Goal: Task Accomplishment & Management: Manage account settings

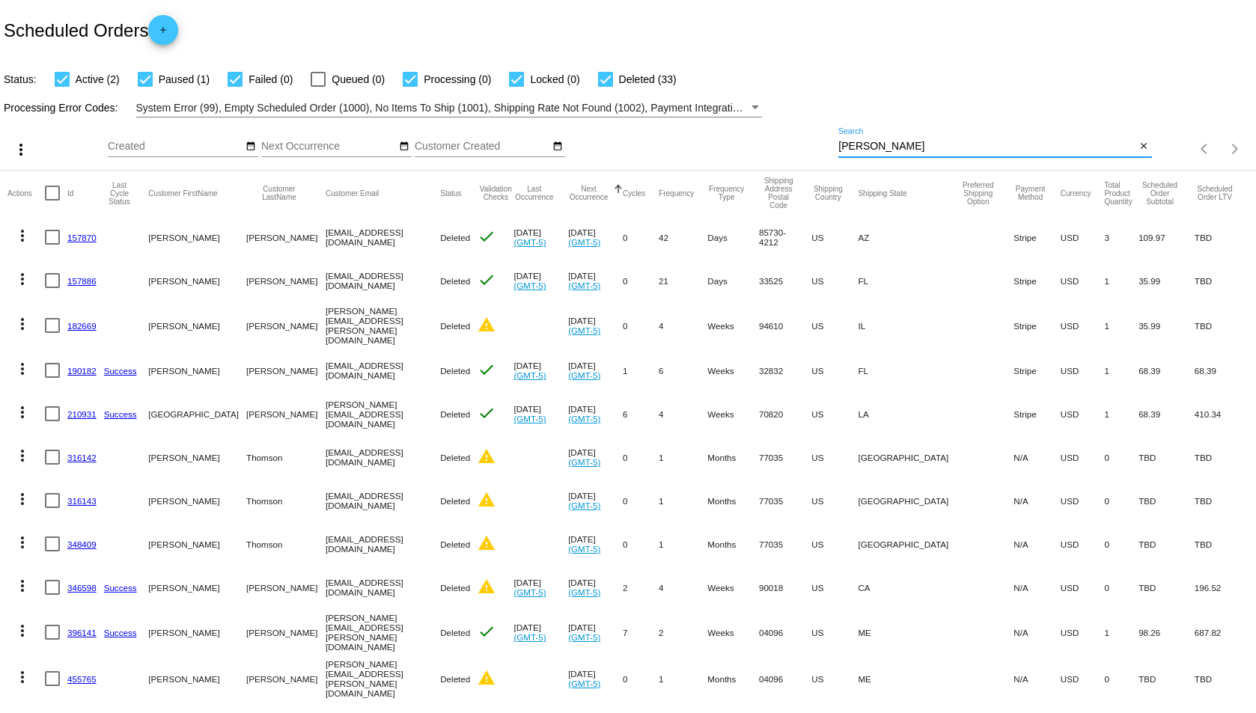
drag, startPoint x: 978, startPoint y: 150, endPoint x: 766, endPoint y: 149, distance: 212.6
click at [766, 149] on div "more_vert Sep Jan Feb Mar [DATE]" at bounding box center [628, 144] width 1256 height 53
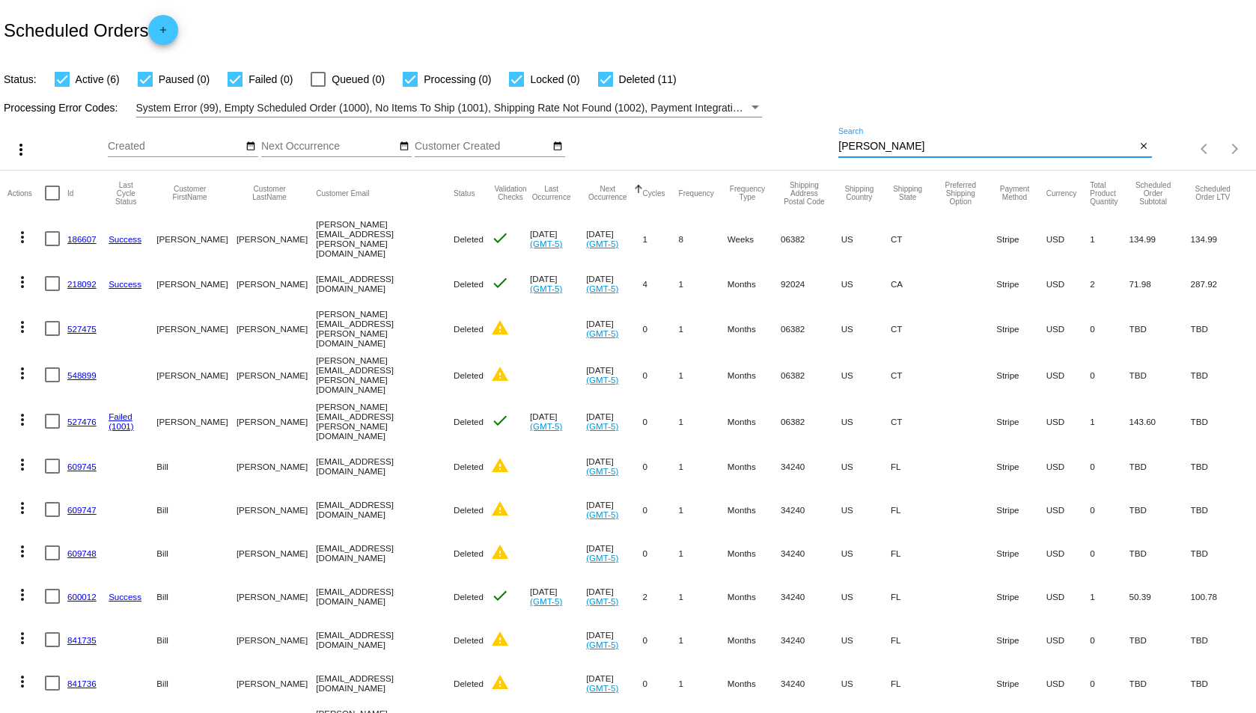
drag, startPoint x: 890, startPoint y: 145, endPoint x: 778, endPoint y: 144, distance: 112.3
click at [778, 144] on div "more_vert Sep Jan Feb Mar [DATE]" at bounding box center [628, 144] width 1256 height 53
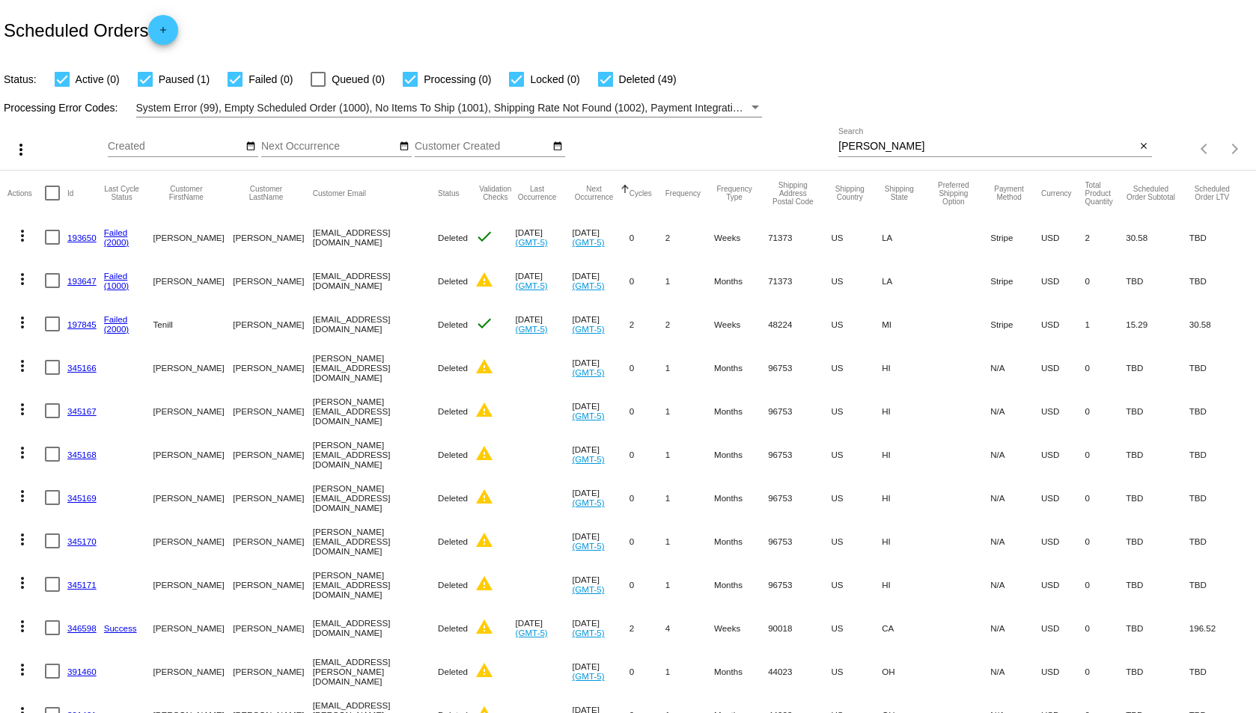
click at [894, 150] on input "[PERSON_NAME]" at bounding box center [986, 147] width 297 height 12
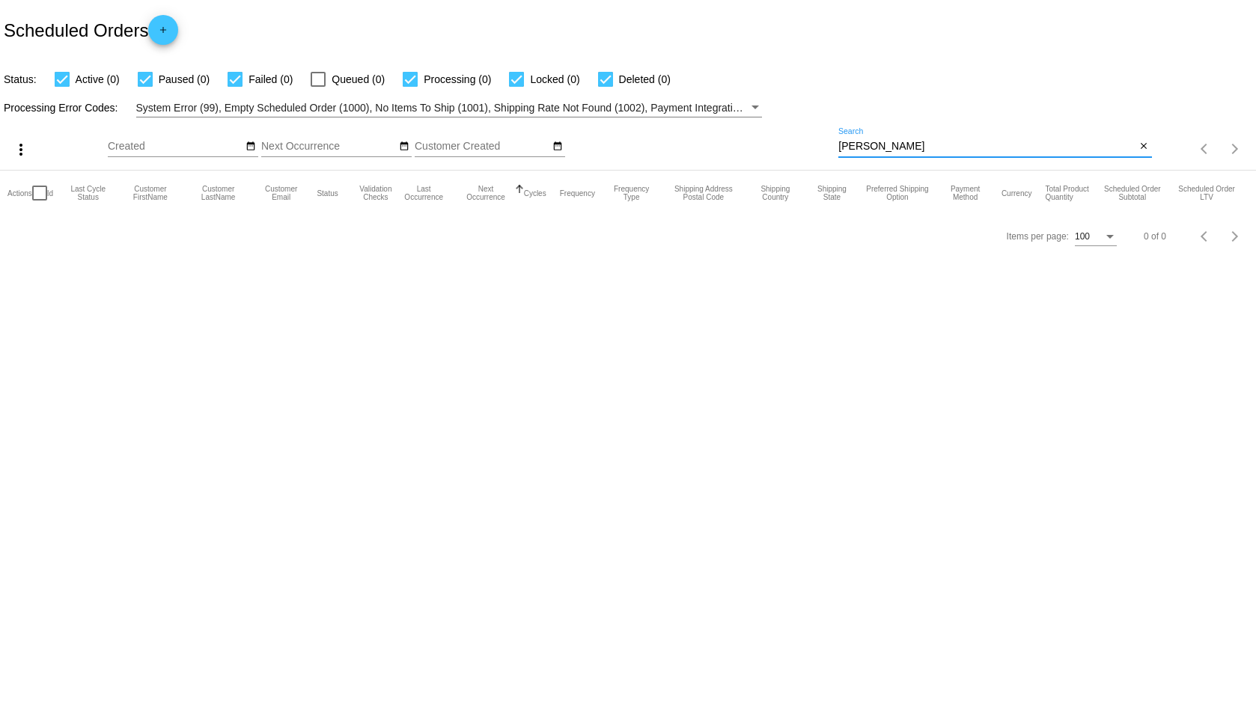
drag, startPoint x: 926, startPoint y: 149, endPoint x: 810, endPoint y: 147, distance: 116.1
click at [810, 147] on div "more_vert Sep Jan Feb Mar [DATE]" at bounding box center [628, 144] width 1256 height 53
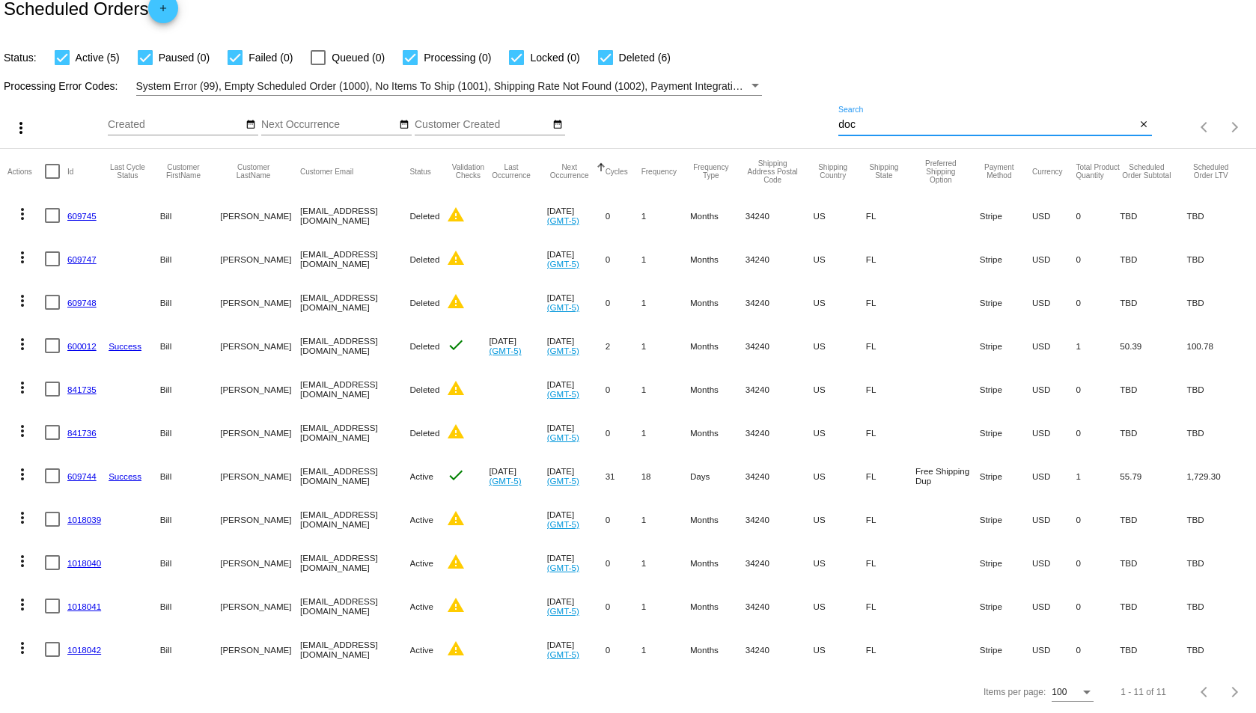
scroll to position [33, 0]
type input "doc"
click at [21, 509] on mat-icon "more_vert" at bounding box center [22, 518] width 18 height 18
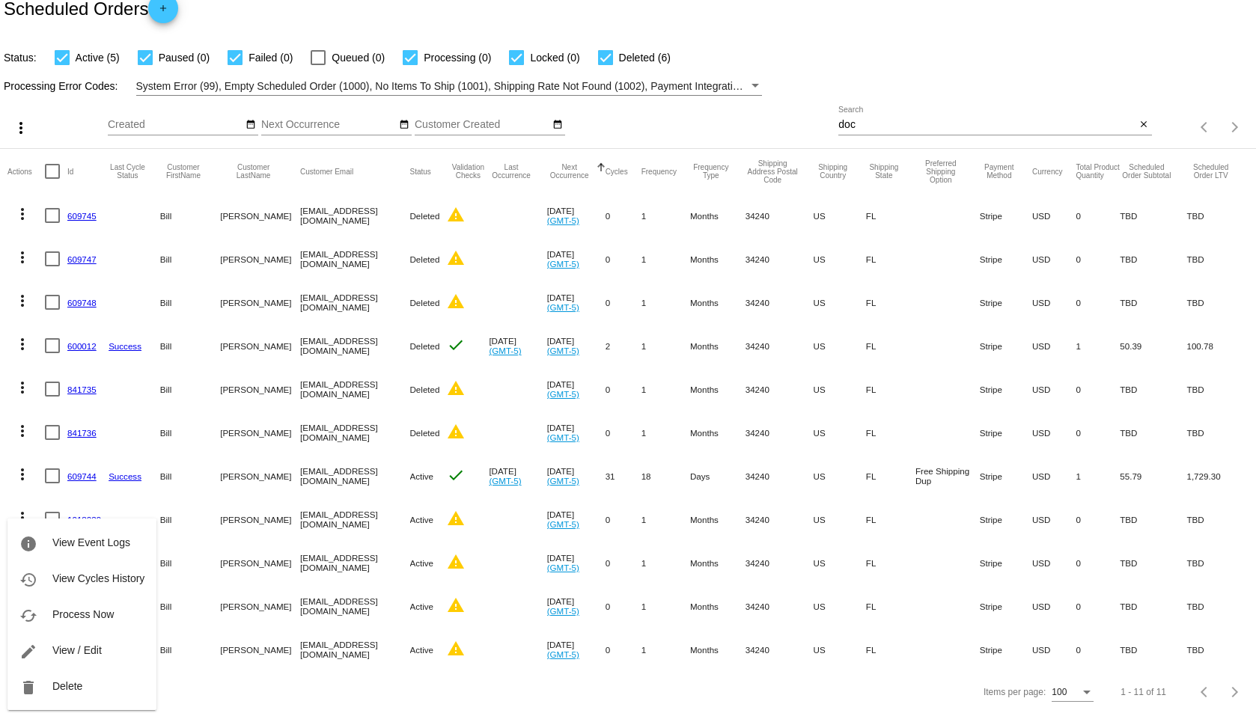
click at [16, 508] on div "info View Event Logs history View Cycles History cached Process Now edit View /…" at bounding box center [81, 600] width 149 height 220
click at [22, 508] on div "info View Event Logs history View Cycles History cached Process Now edit View /…" at bounding box center [81, 600] width 149 height 220
click at [889, 602] on div at bounding box center [628, 356] width 1256 height 713
click at [866, 594] on mat-cell "FL" at bounding box center [890, 606] width 49 height 43
click at [24, 639] on mat-icon "more_vert" at bounding box center [22, 648] width 18 height 18
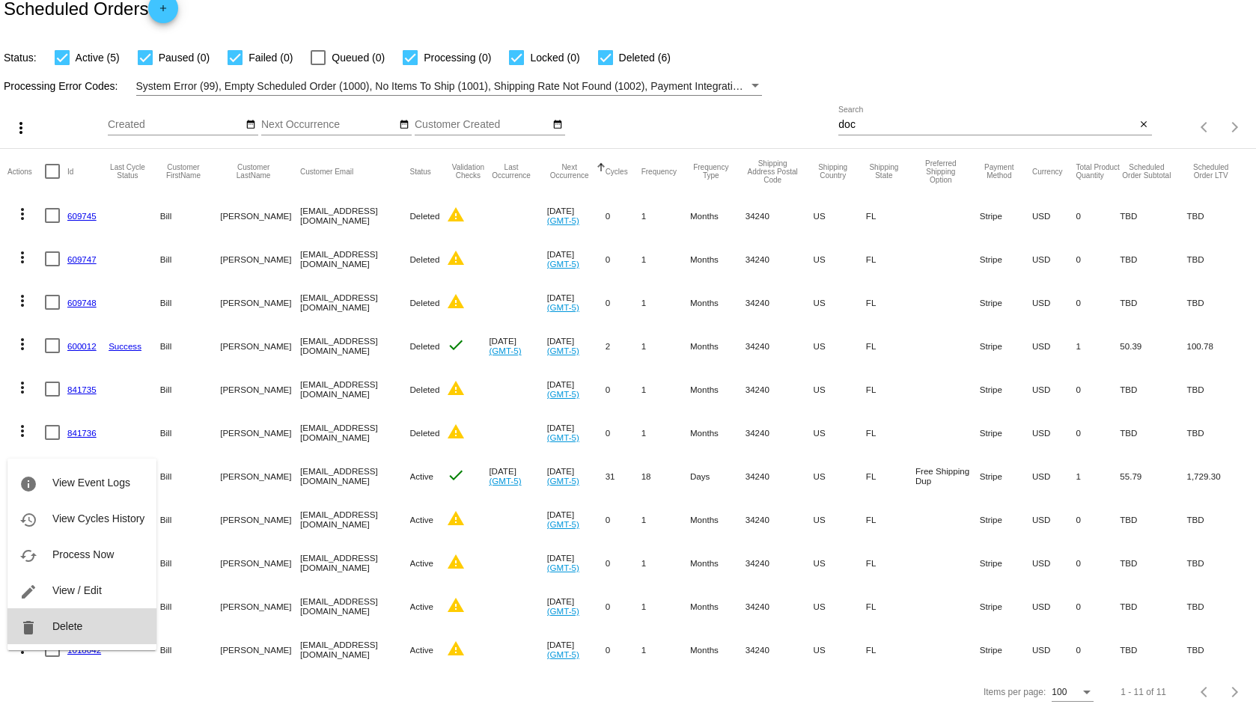
click at [47, 632] on button "delete Delete" at bounding box center [81, 627] width 149 height 36
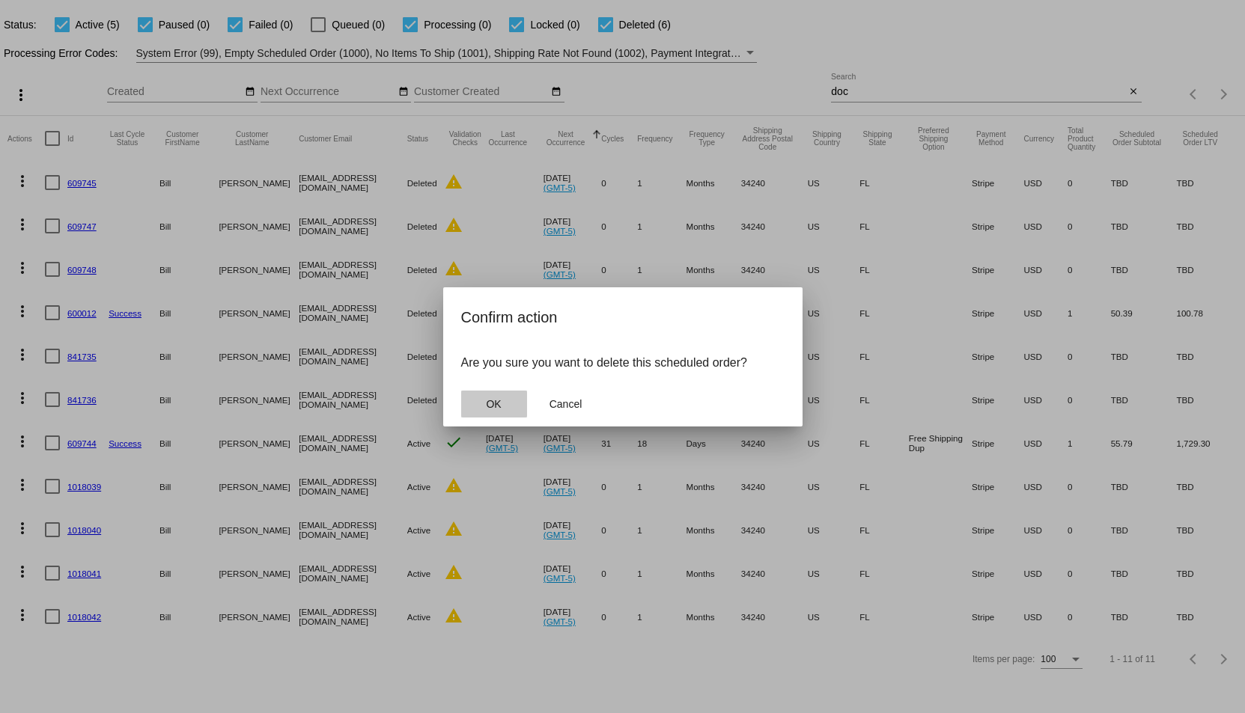
click at [515, 401] on button "OK" at bounding box center [494, 404] width 66 height 27
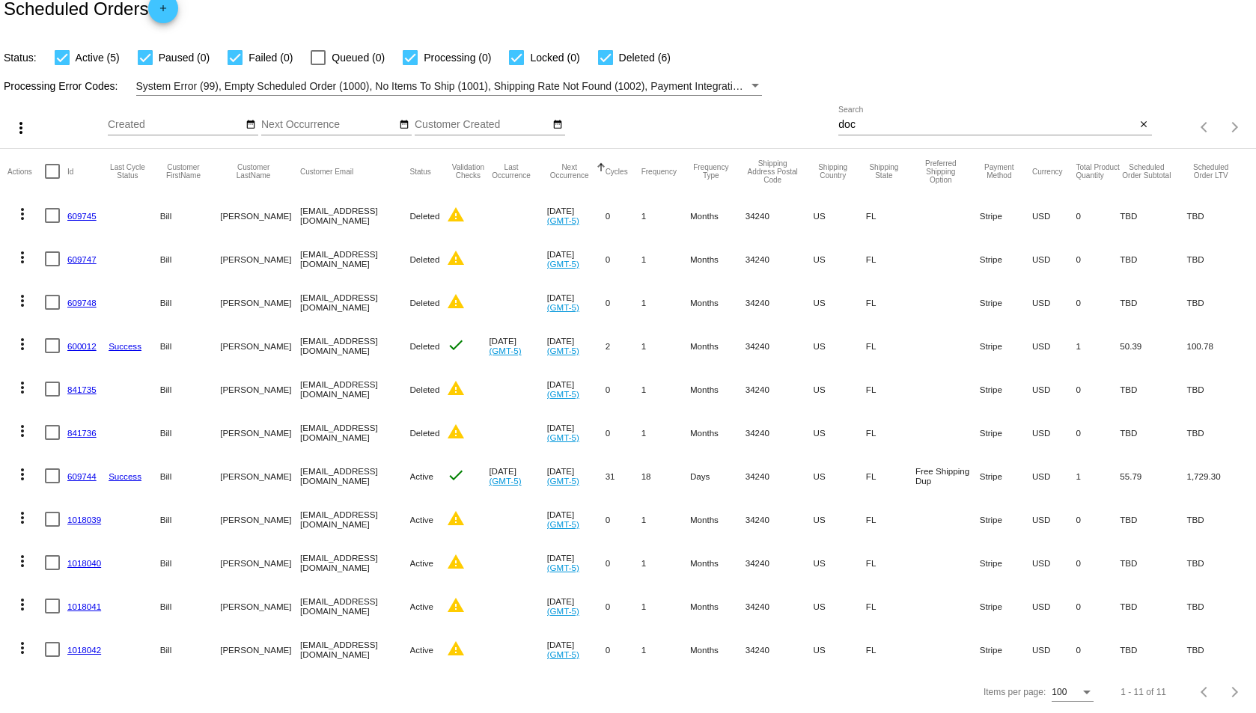
scroll to position [0, 0]
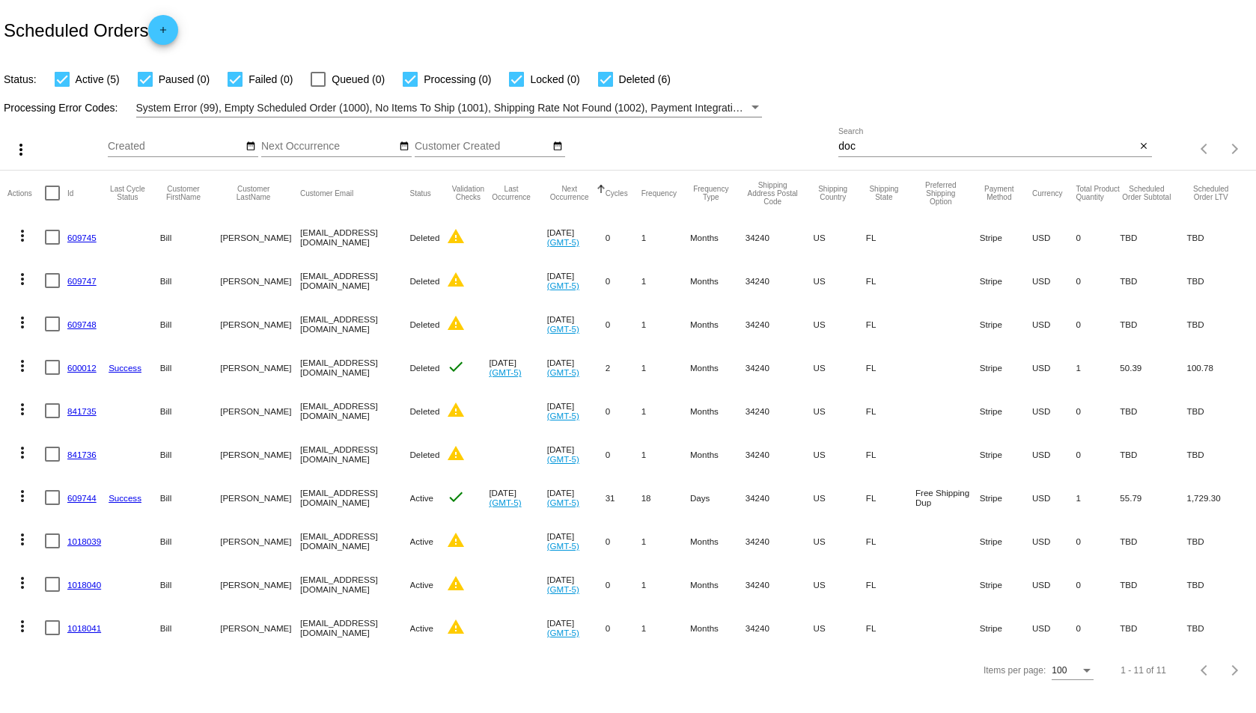
click at [22, 621] on mat-icon "more_vert" at bounding box center [22, 627] width 18 height 18
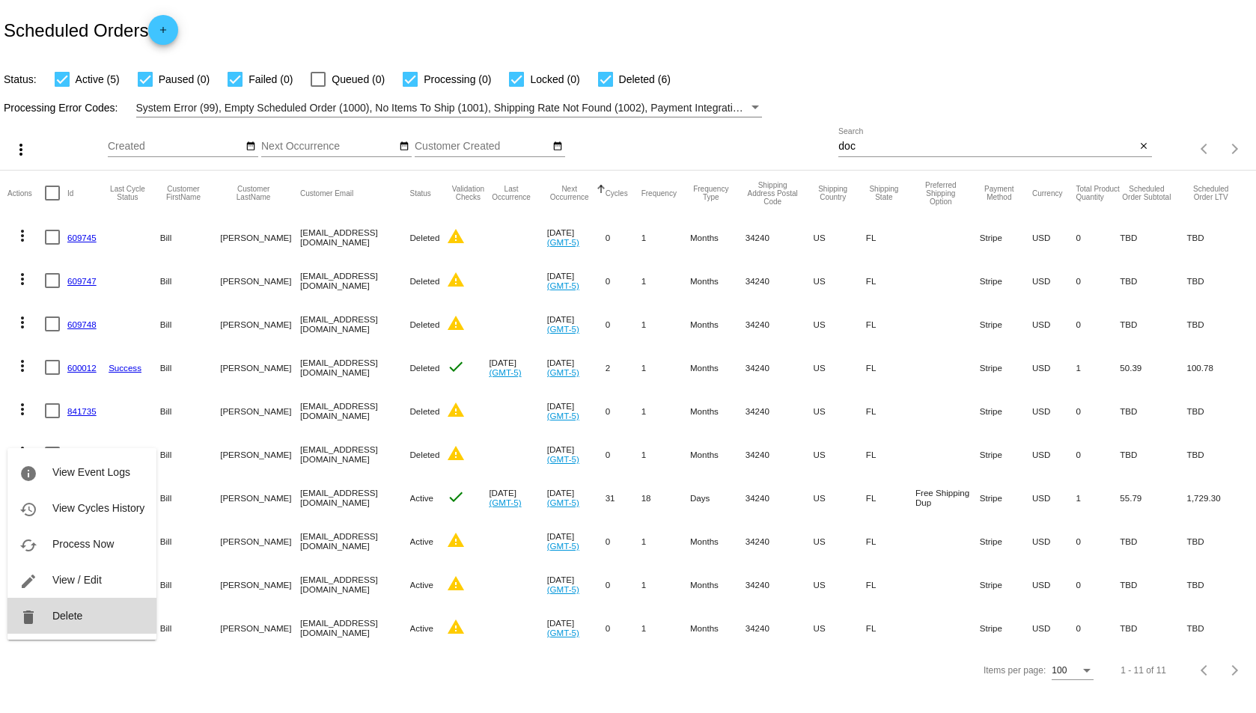
click at [66, 621] on span "Delete" at bounding box center [67, 616] width 30 height 12
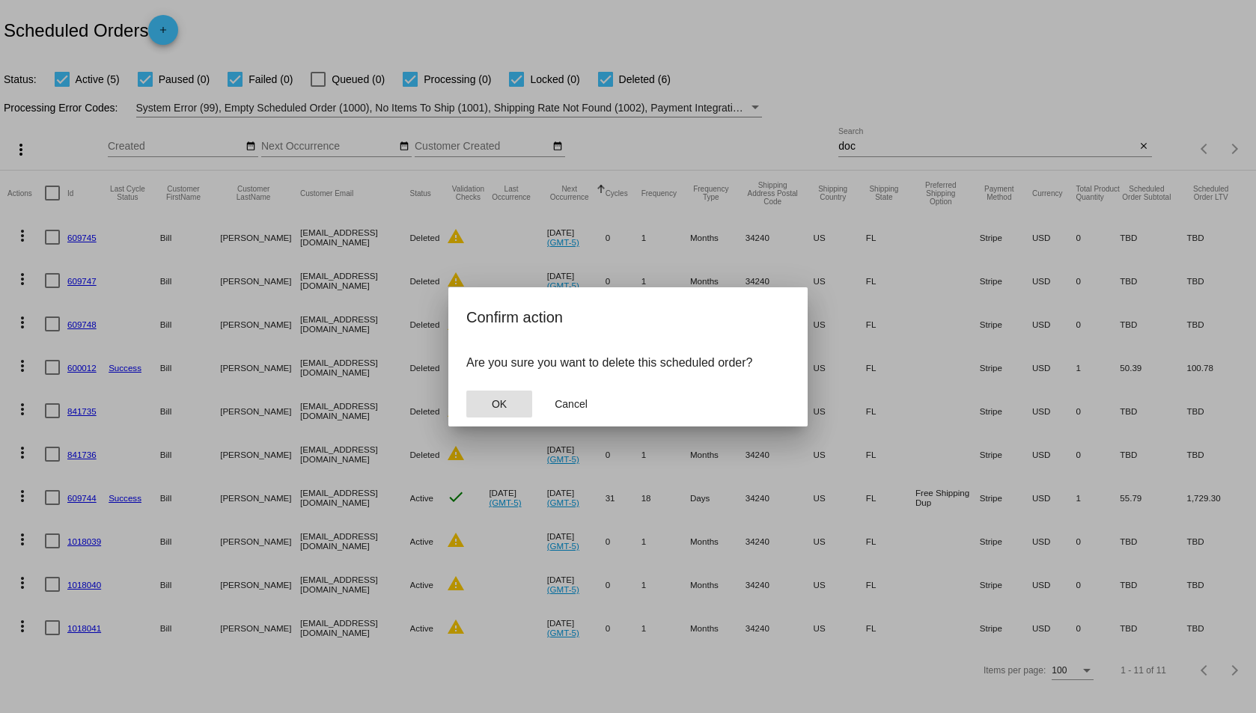
click at [482, 411] on button "OK" at bounding box center [499, 404] width 66 height 27
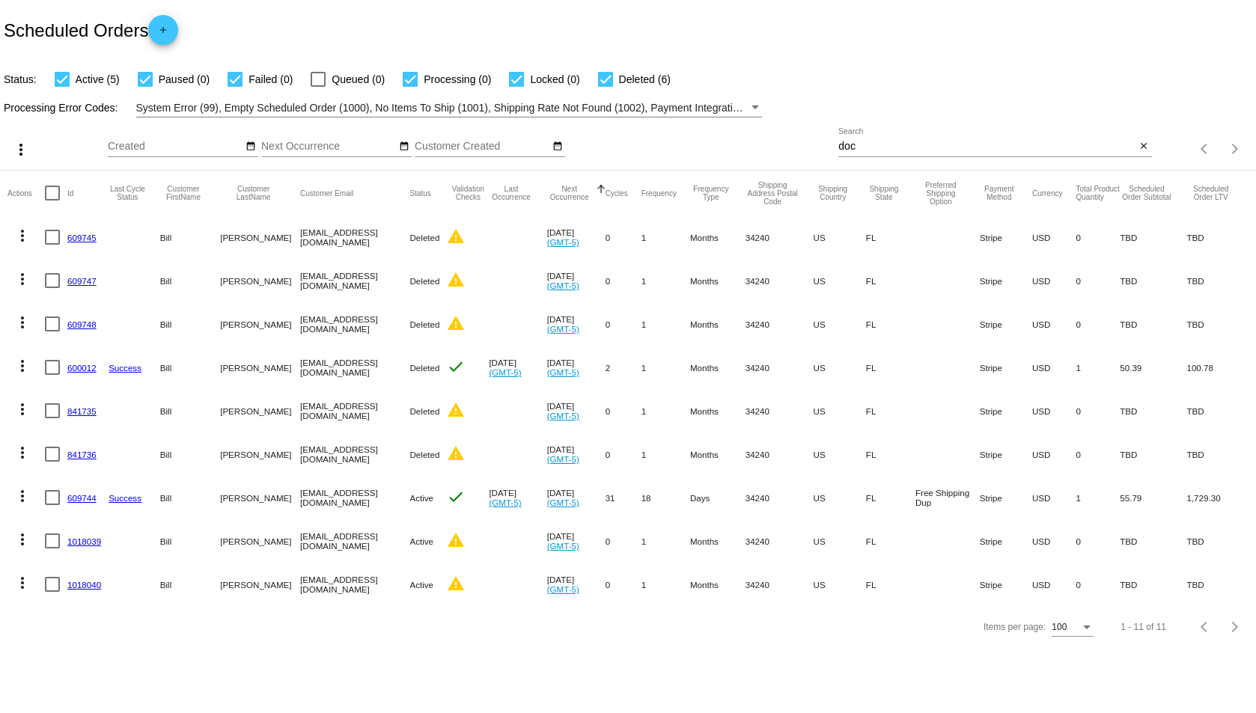
click at [23, 582] on mat-icon "more_vert" at bounding box center [22, 583] width 18 height 18
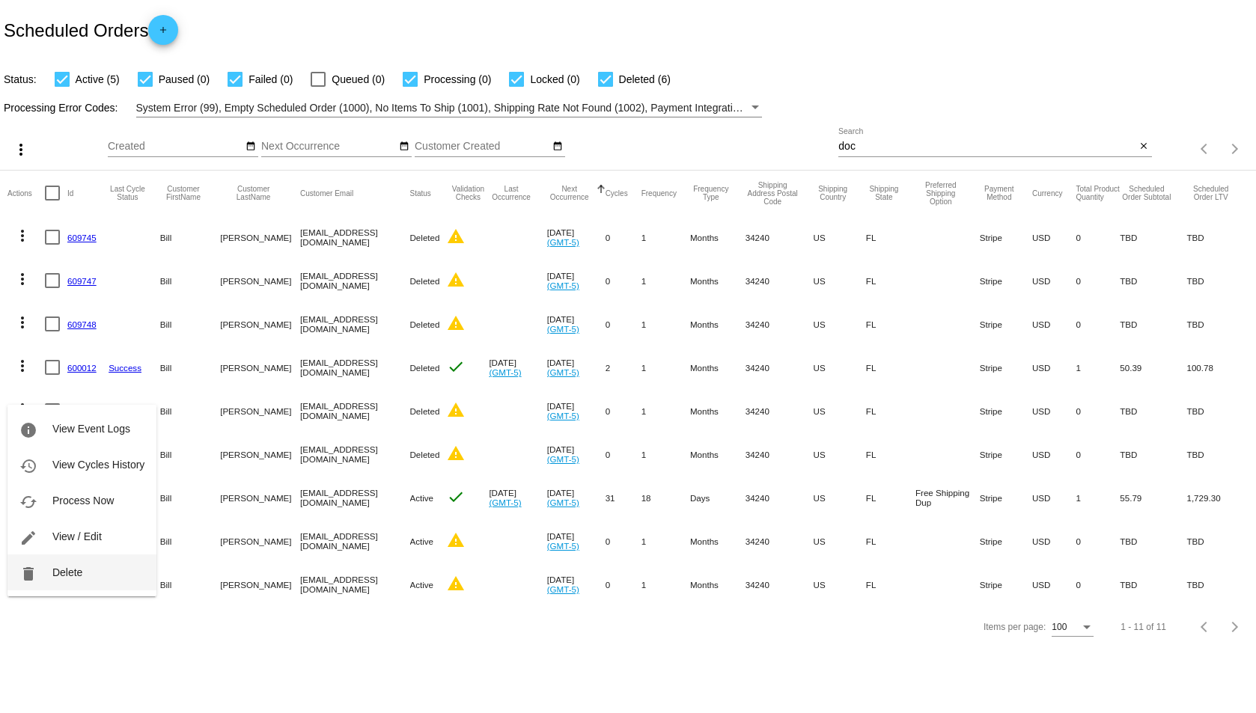
click at [105, 575] on button "delete Delete" at bounding box center [81, 573] width 149 height 36
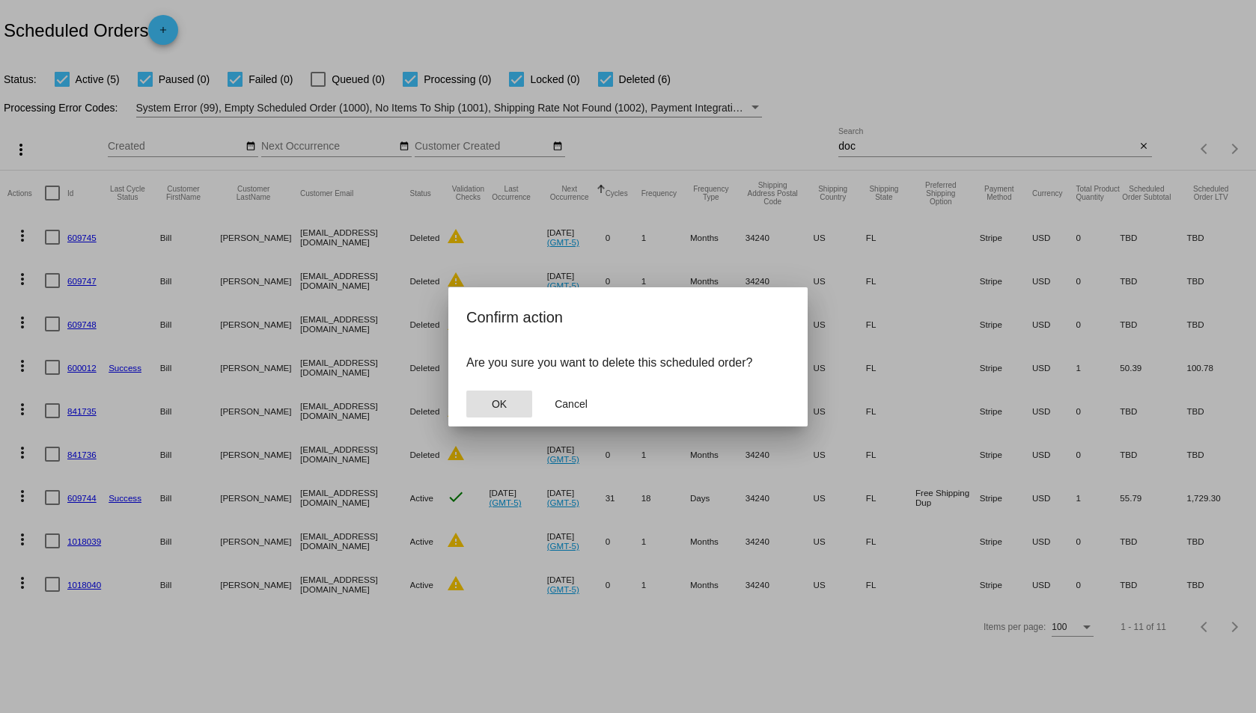
click at [520, 408] on button "OK" at bounding box center [499, 404] width 66 height 27
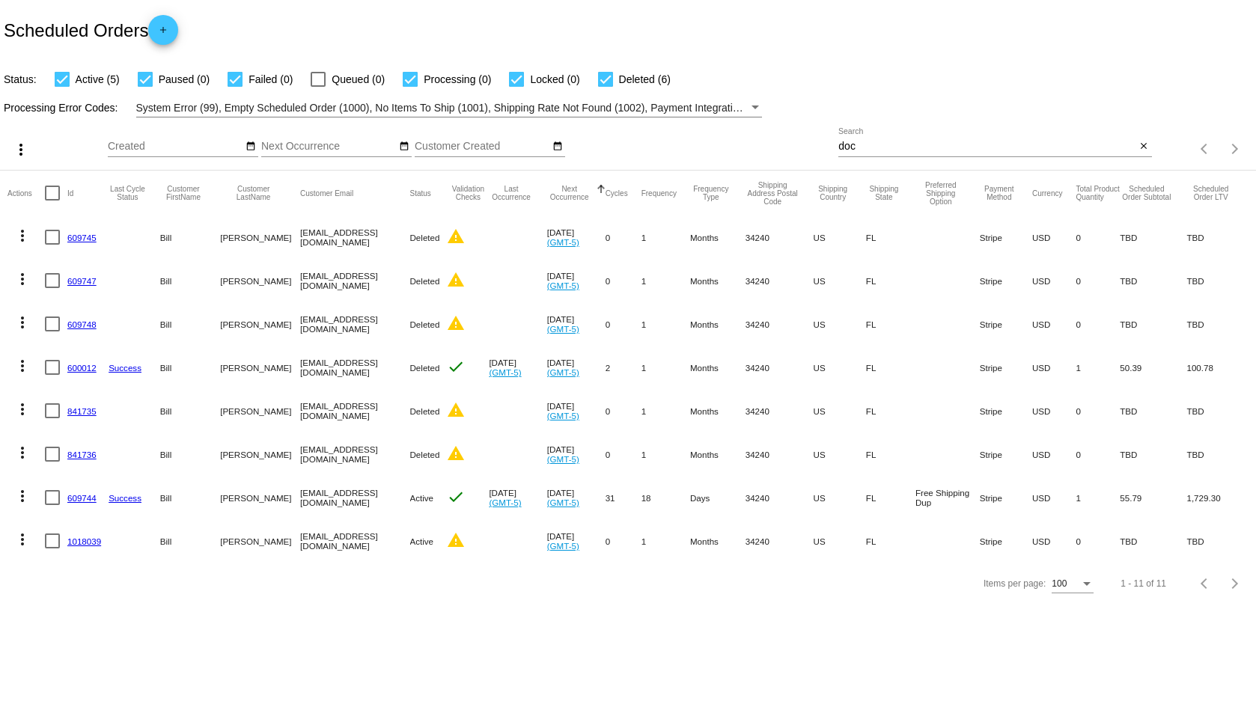
click at [22, 540] on mat-icon "more_vert" at bounding box center [22, 540] width 18 height 18
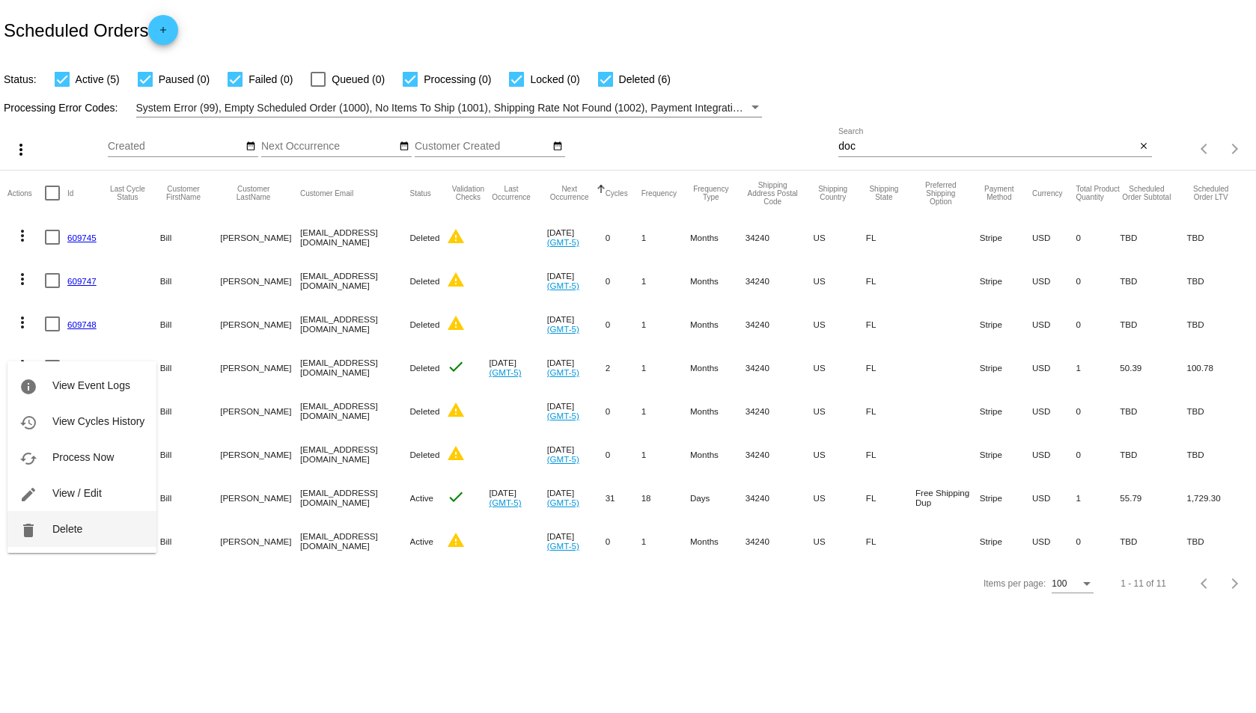
click at [67, 520] on button "delete Delete" at bounding box center [81, 529] width 149 height 36
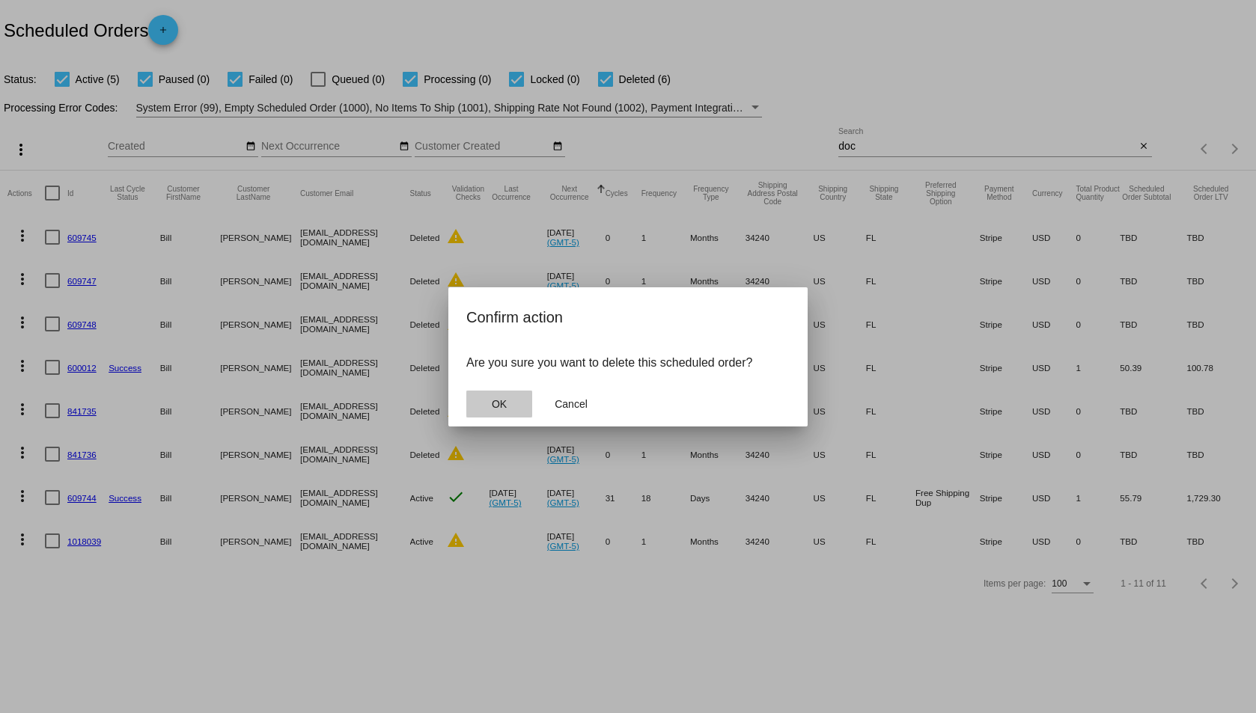
click at [514, 406] on button "OK" at bounding box center [499, 404] width 66 height 27
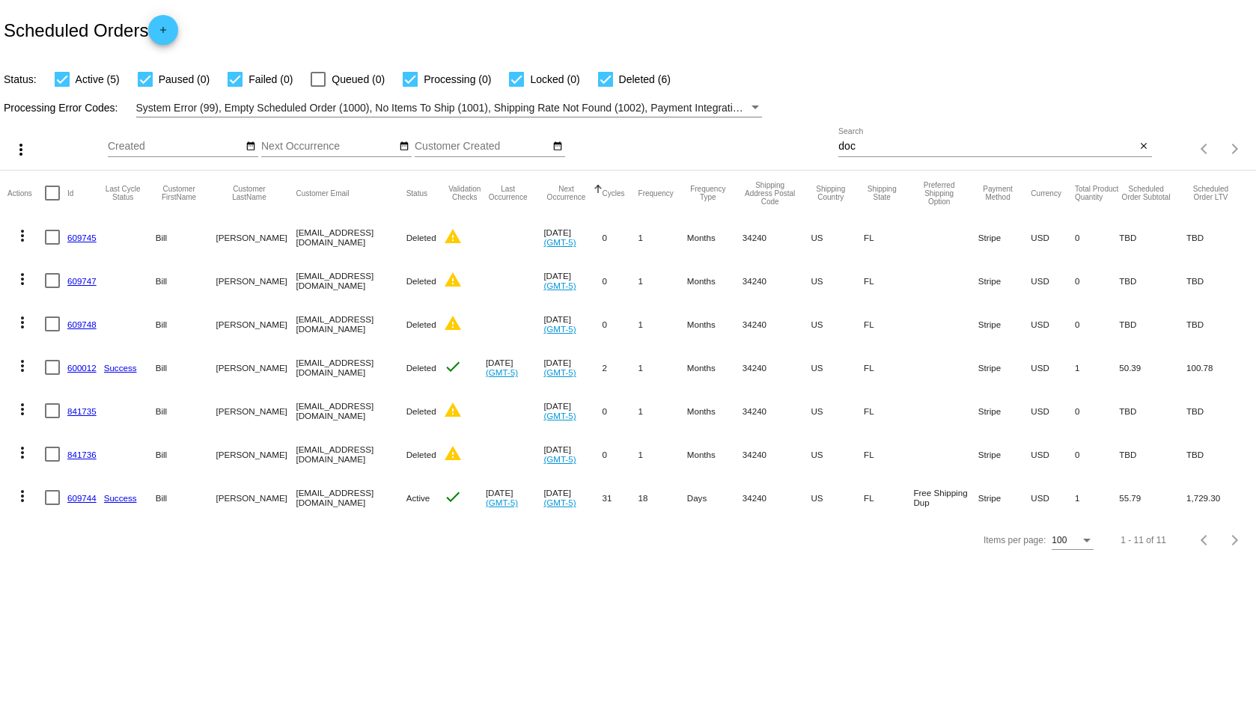
click at [79, 500] on link "609744" at bounding box center [81, 498] width 29 height 10
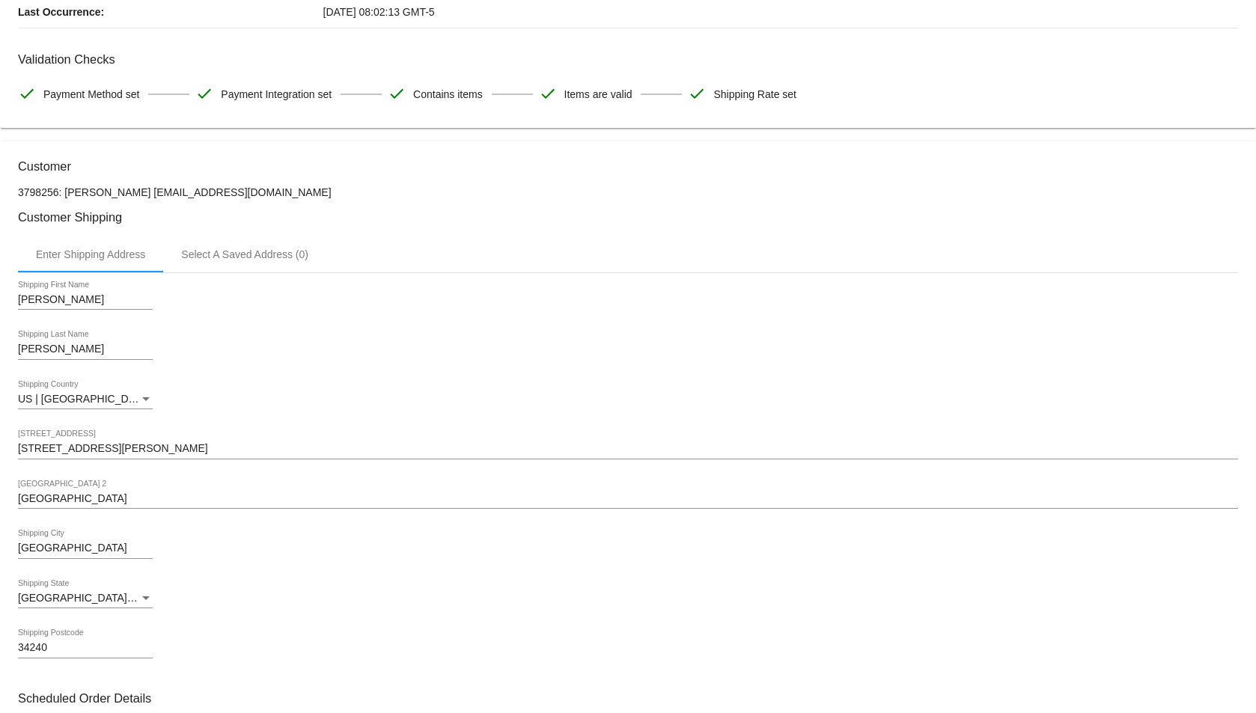
scroll to position [449, 0]
